Goal: Navigation & Orientation: Find specific page/section

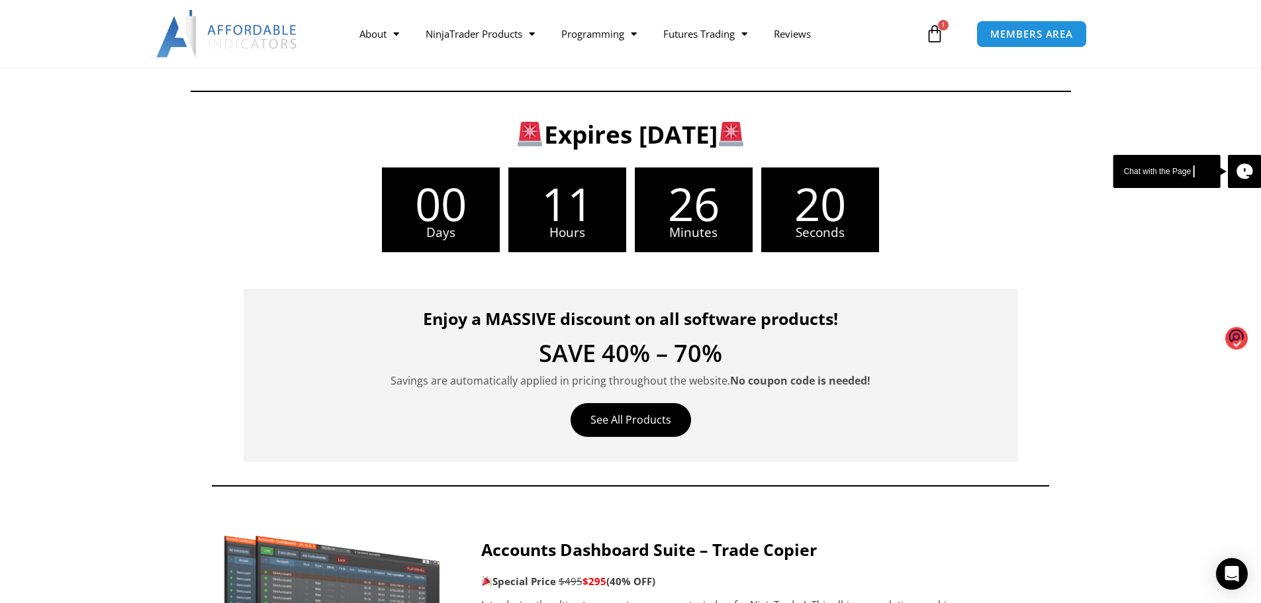
scroll to position [243, 0]
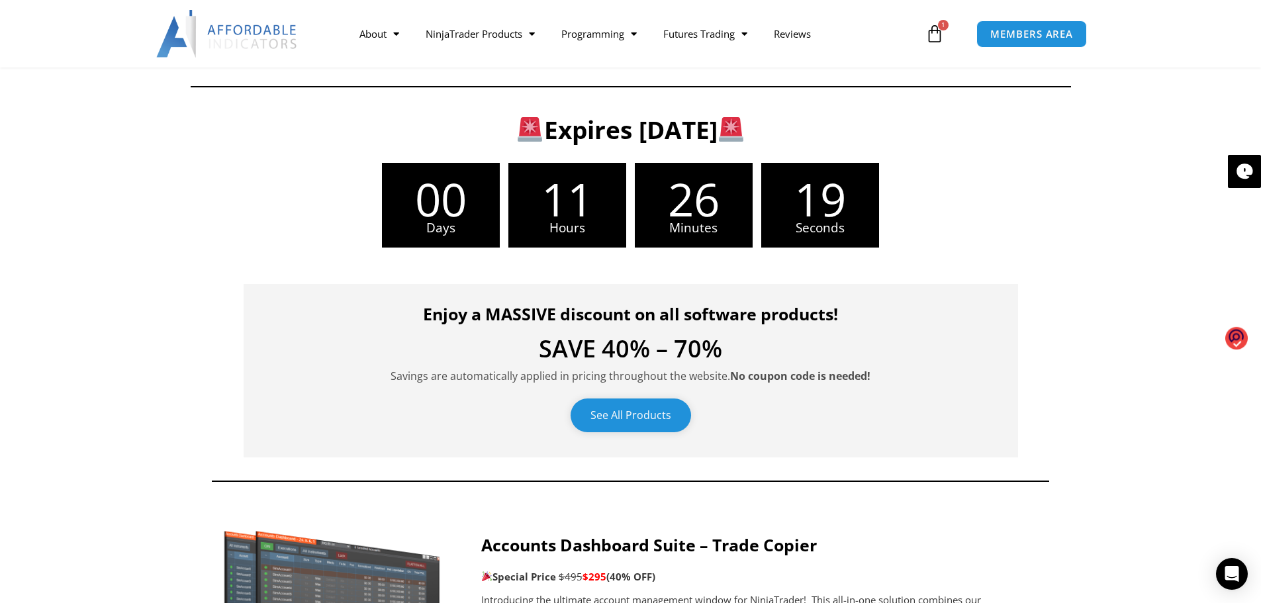
click at [642, 407] on link "See All Products" at bounding box center [631, 416] width 120 height 34
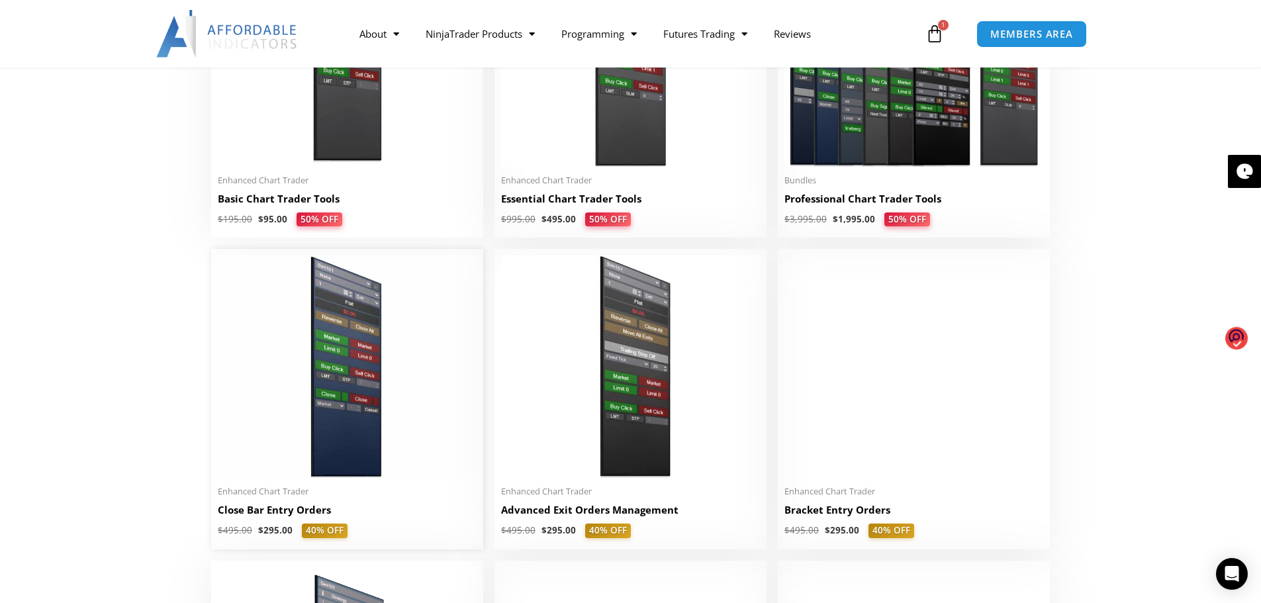
scroll to position [728, 0]
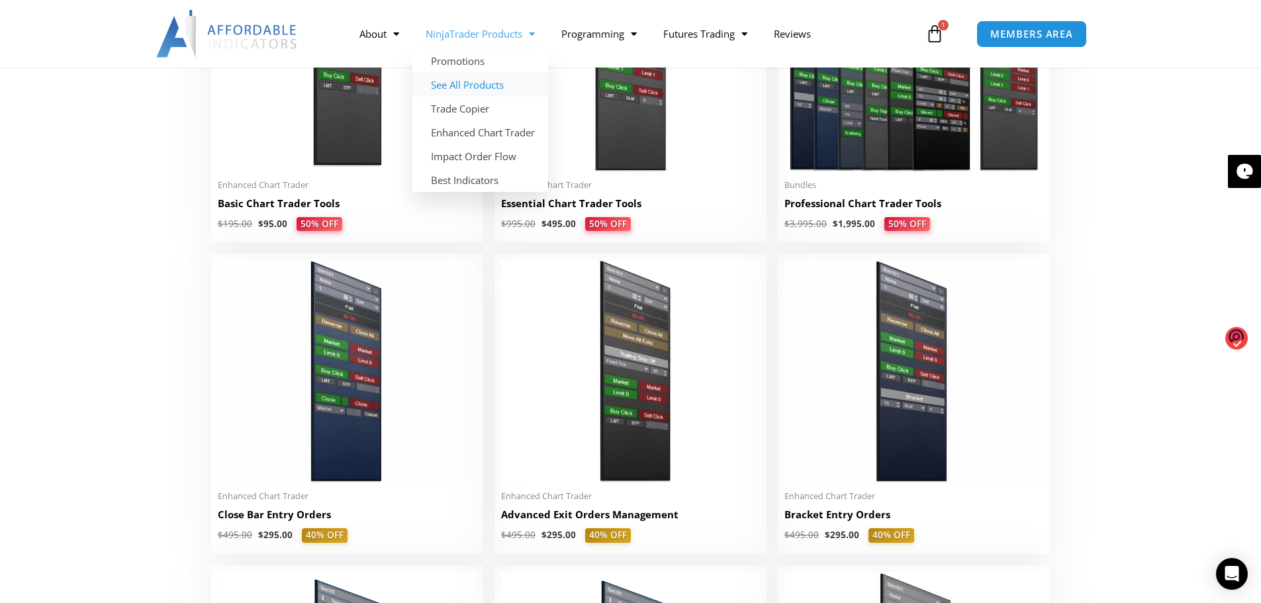
click at [535, 34] on span "Menu" at bounding box center [528, 34] width 13 height 23
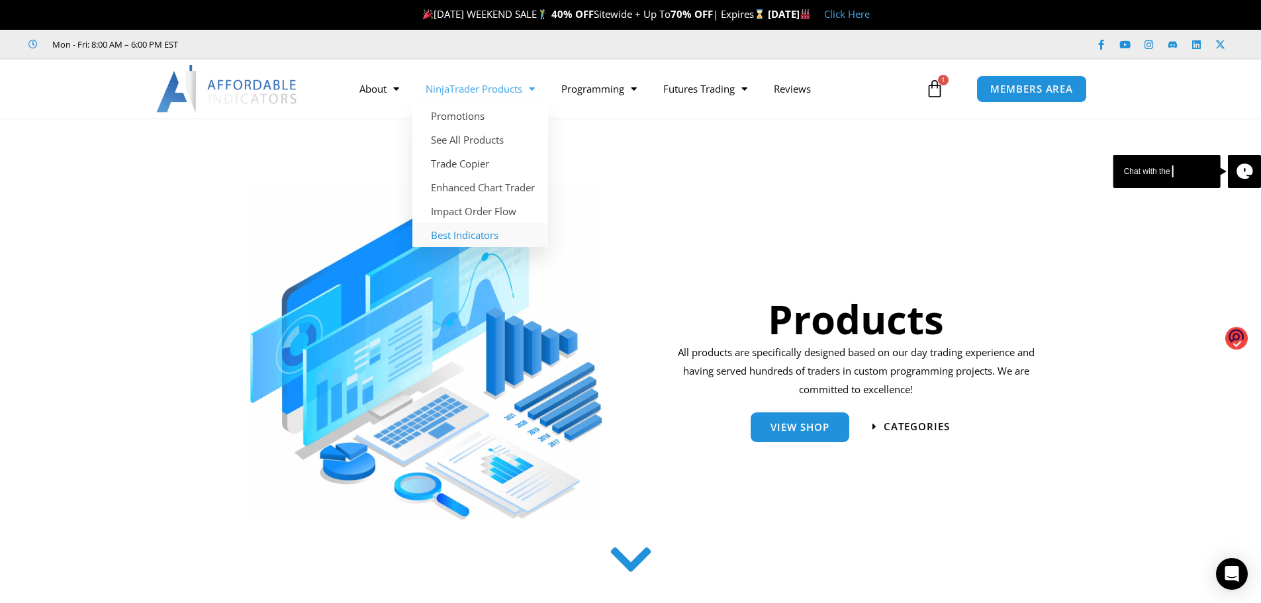
click at [491, 239] on link "Best Indicators" at bounding box center [480, 235] width 136 height 24
